Goal: Find specific page/section

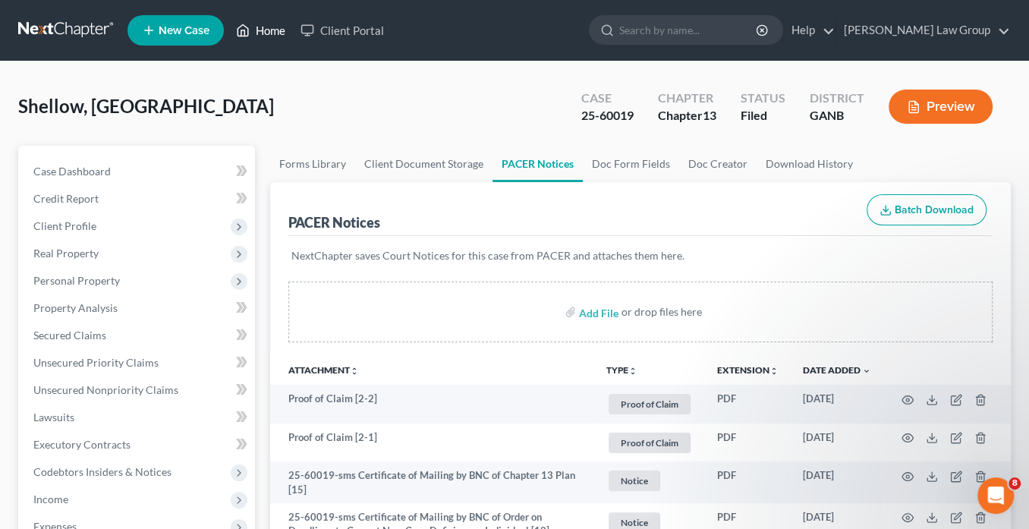
click at [269, 31] on link "Home" at bounding box center [260, 30] width 64 height 27
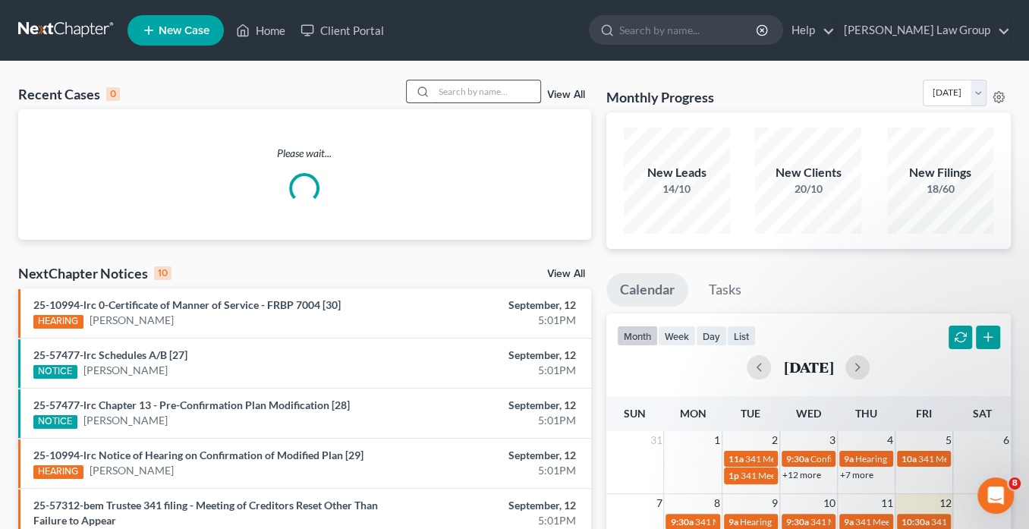
click at [456, 90] on input "search" at bounding box center [487, 91] width 106 height 22
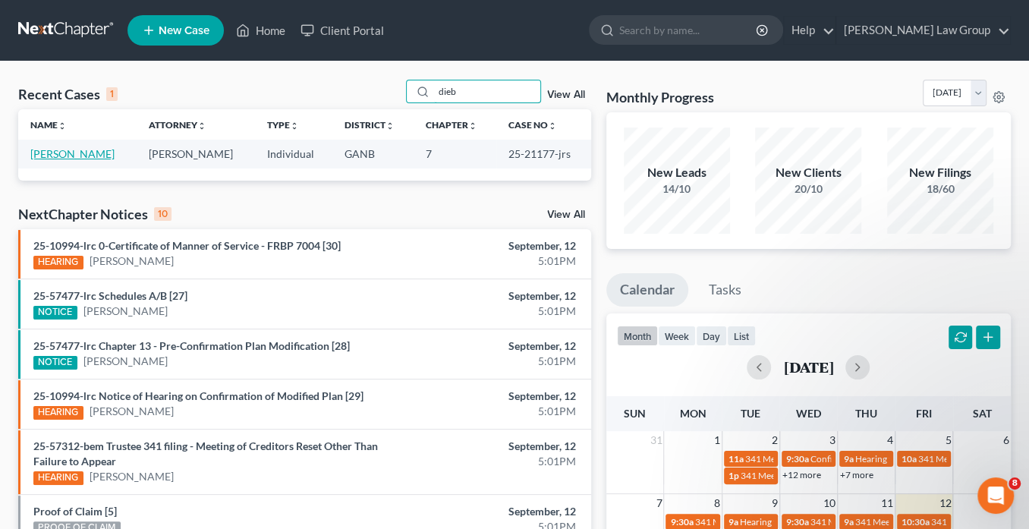
type input "dieb"
click at [88, 152] on link "[PERSON_NAME]" at bounding box center [72, 153] width 84 height 13
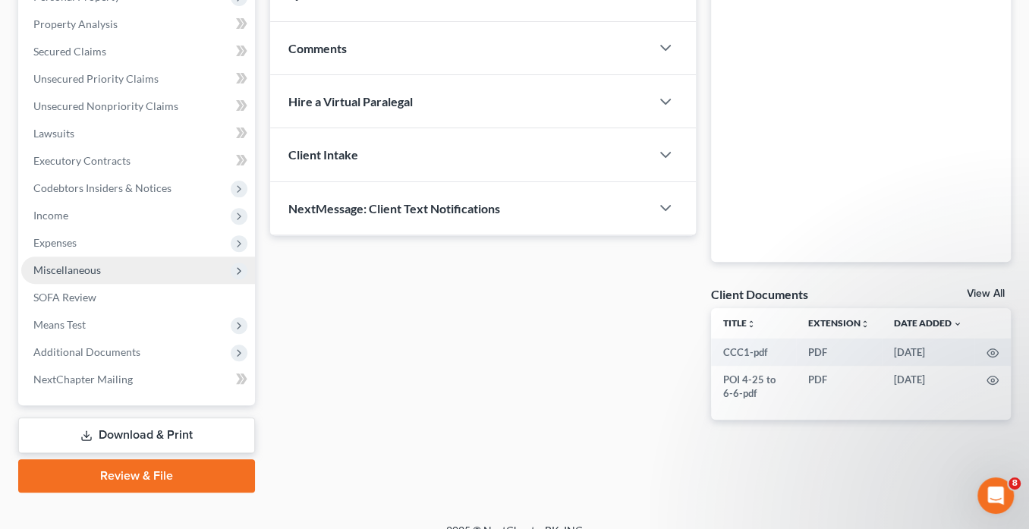
scroll to position [302, 0]
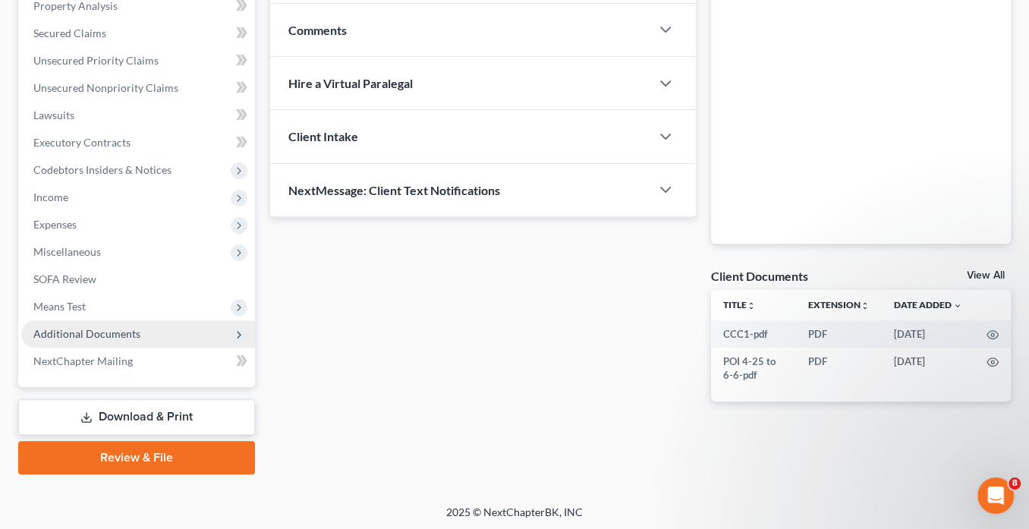
click at [132, 331] on span "Additional Documents" at bounding box center [86, 333] width 107 height 13
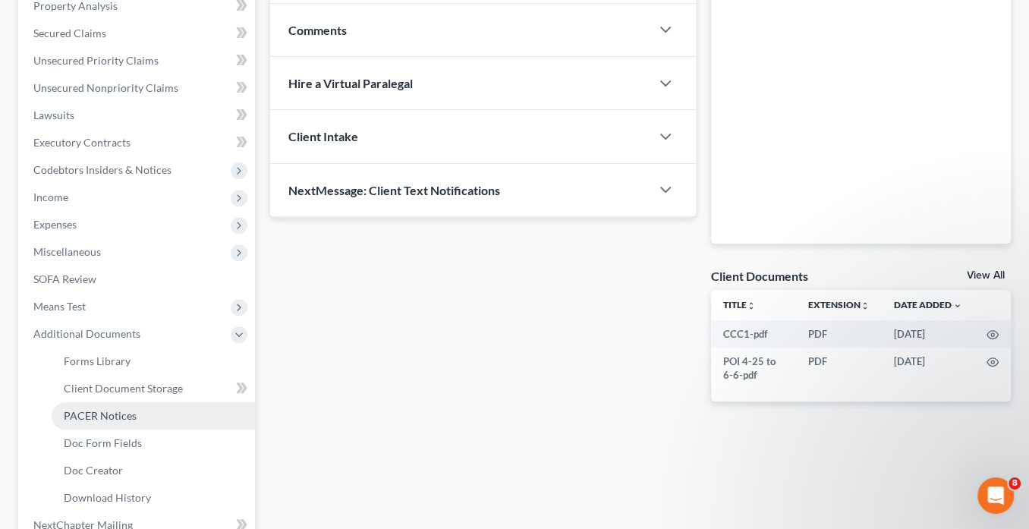
click at [130, 416] on span "PACER Notices" at bounding box center [100, 415] width 73 height 13
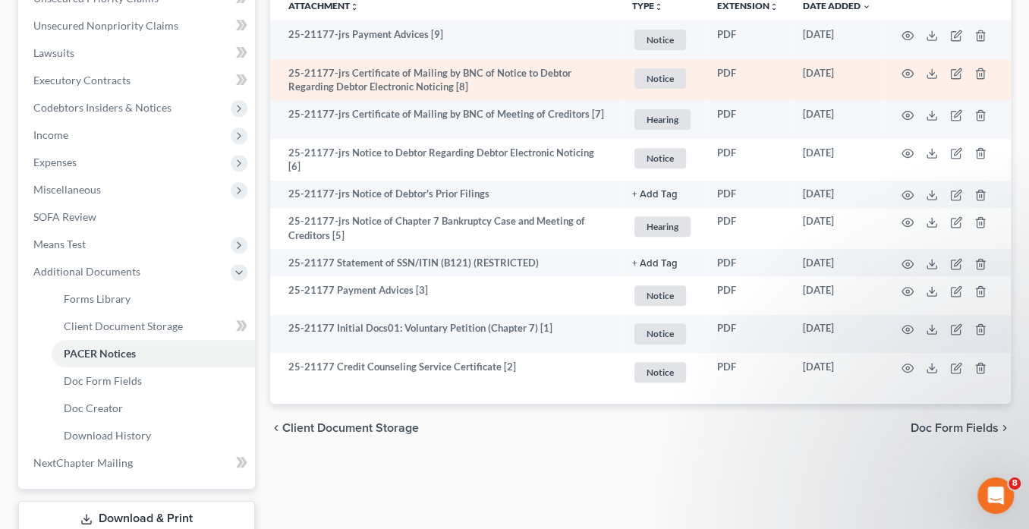
scroll to position [182, 0]
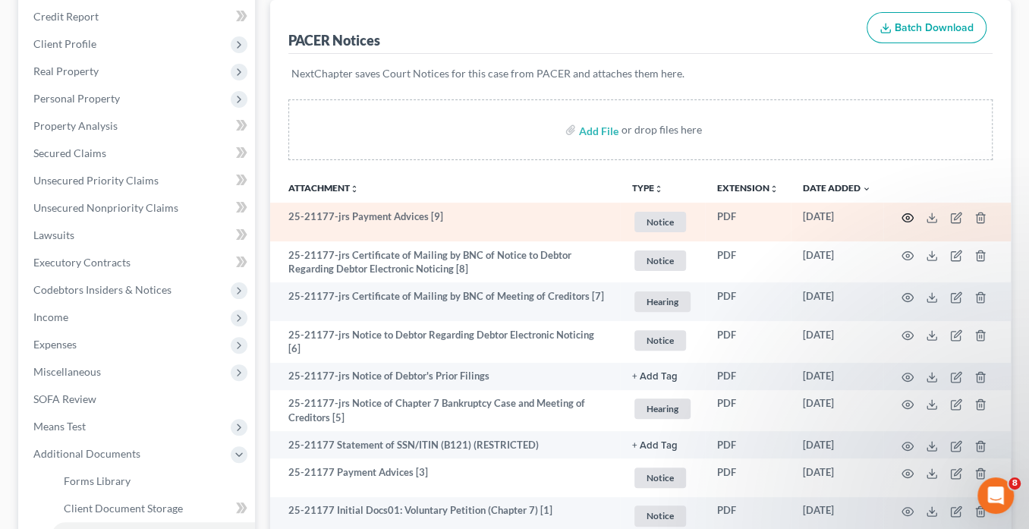
click at [910, 214] on icon "button" at bounding box center [907, 218] width 12 height 12
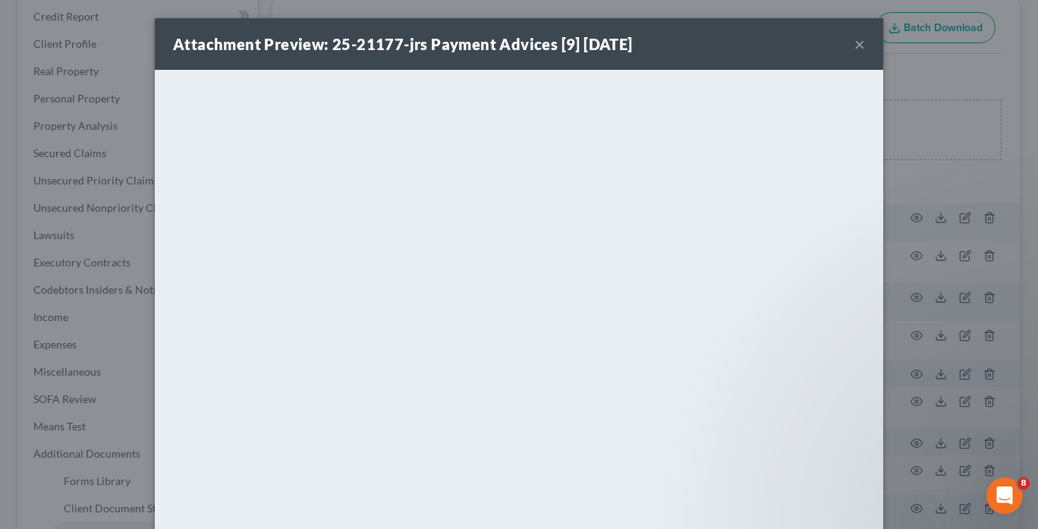
click at [859, 47] on button "×" at bounding box center [859, 44] width 11 height 18
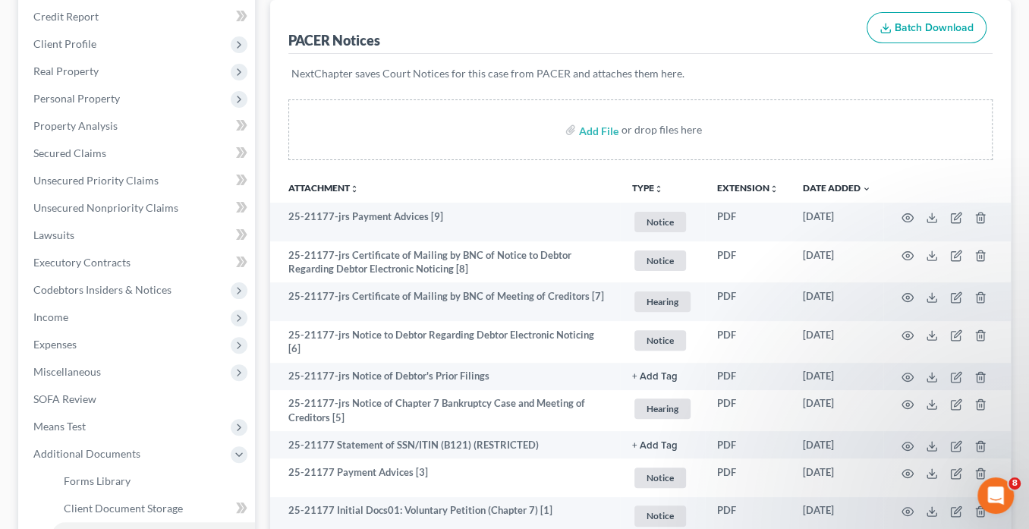
scroll to position [0, 0]
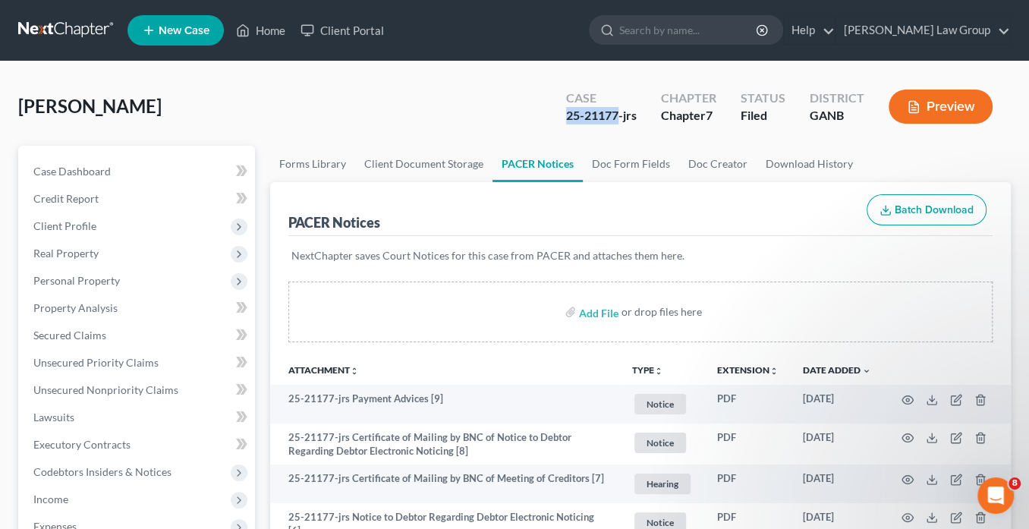
drag, startPoint x: 619, startPoint y: 112, endPoint x: 567, endPoint y: 115, distance: 51.6
click at [564, 115] on div "Case 25-21177-jrs" at bounding box center [601, 108] width 95 height 45
copy div "25-21177"
